Goal: Task Accomplishment & Management: Complete application form

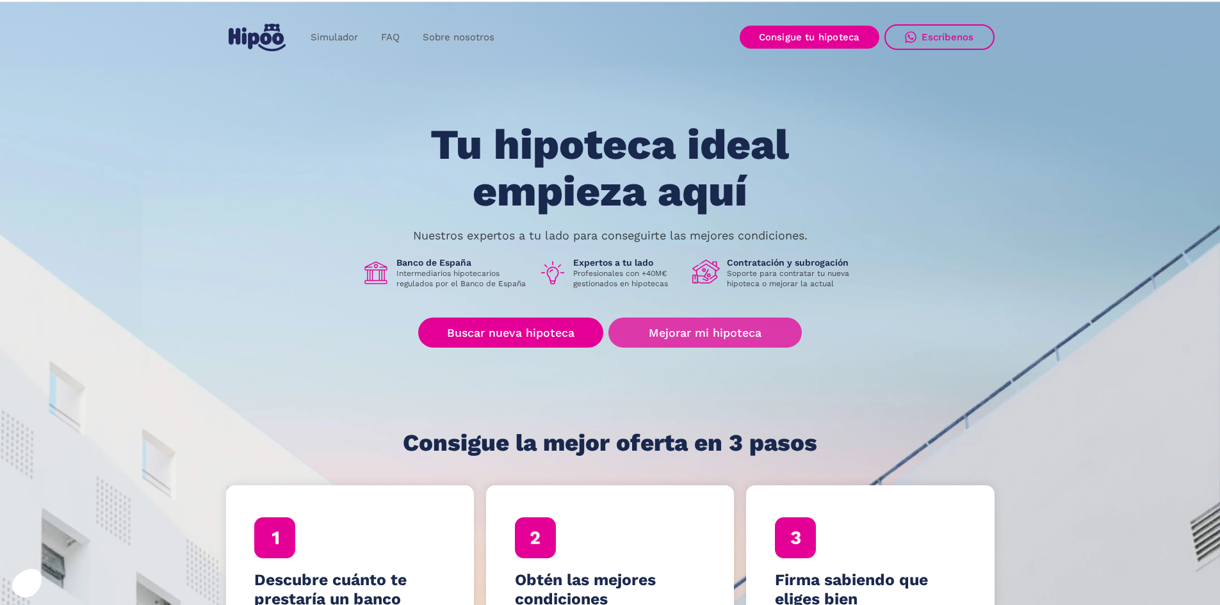
click at [691, 327] on link "Mejorar mi hipoteca" at bounding box center [704, 333] width 193 height 30
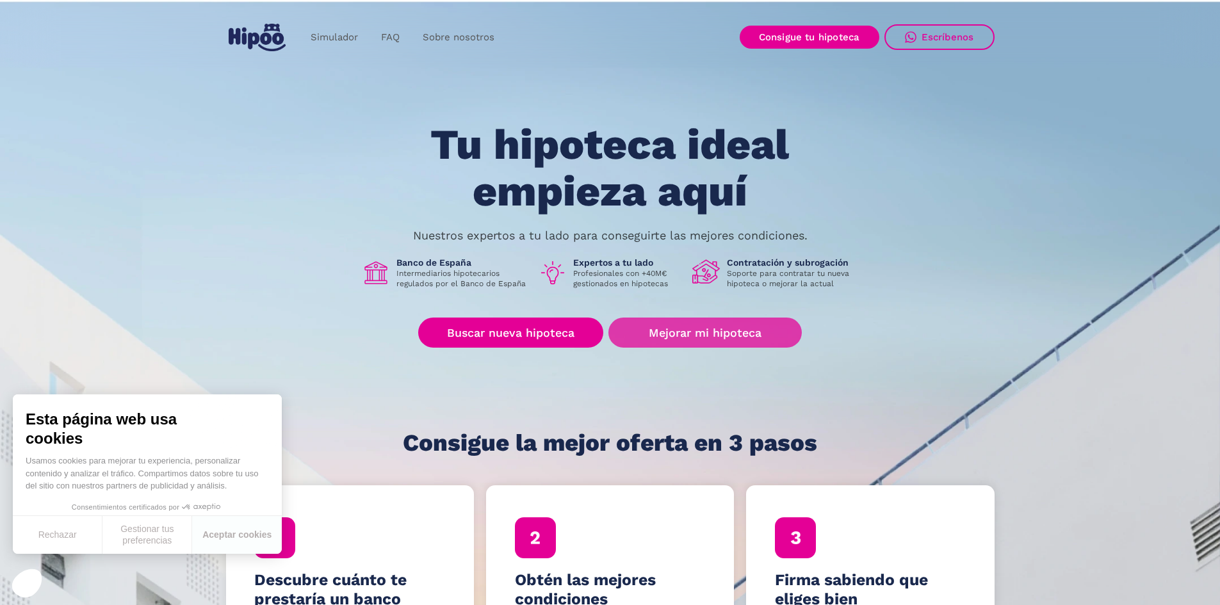
click at [664, 328] on link "Mejorar mi hipoteca" at bounding box center [704, 333] width 193 height 30
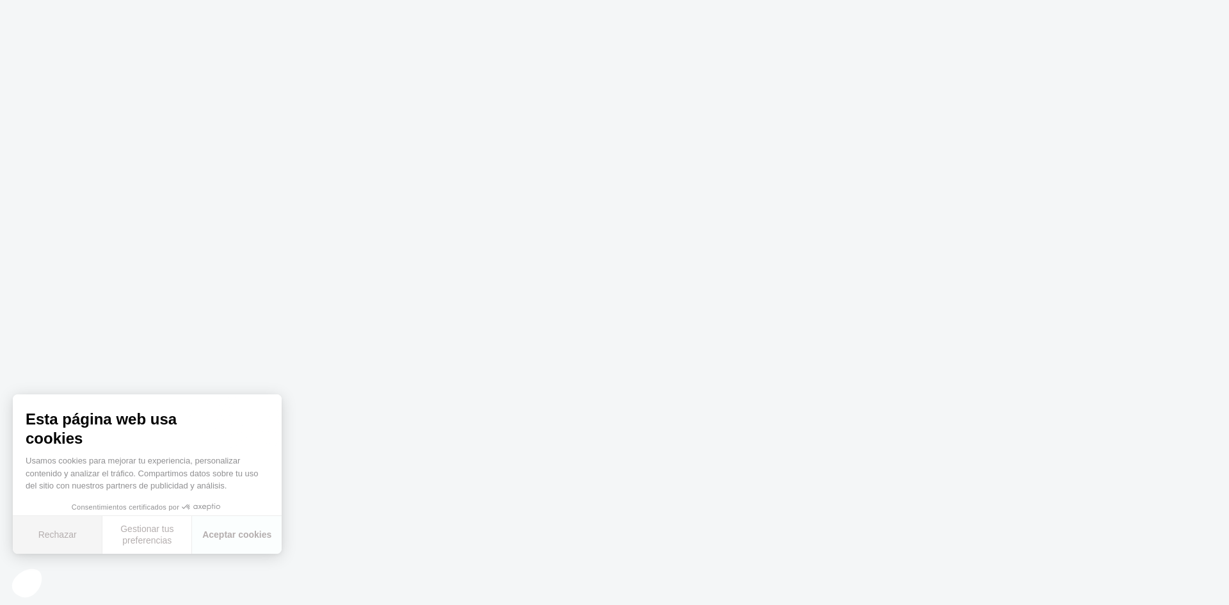
click at [60, 527] on button "Rechazar" at bounding box center [58, 535] width 90 height 38
